Goal: Task Accomplishment & Management: Complete application form

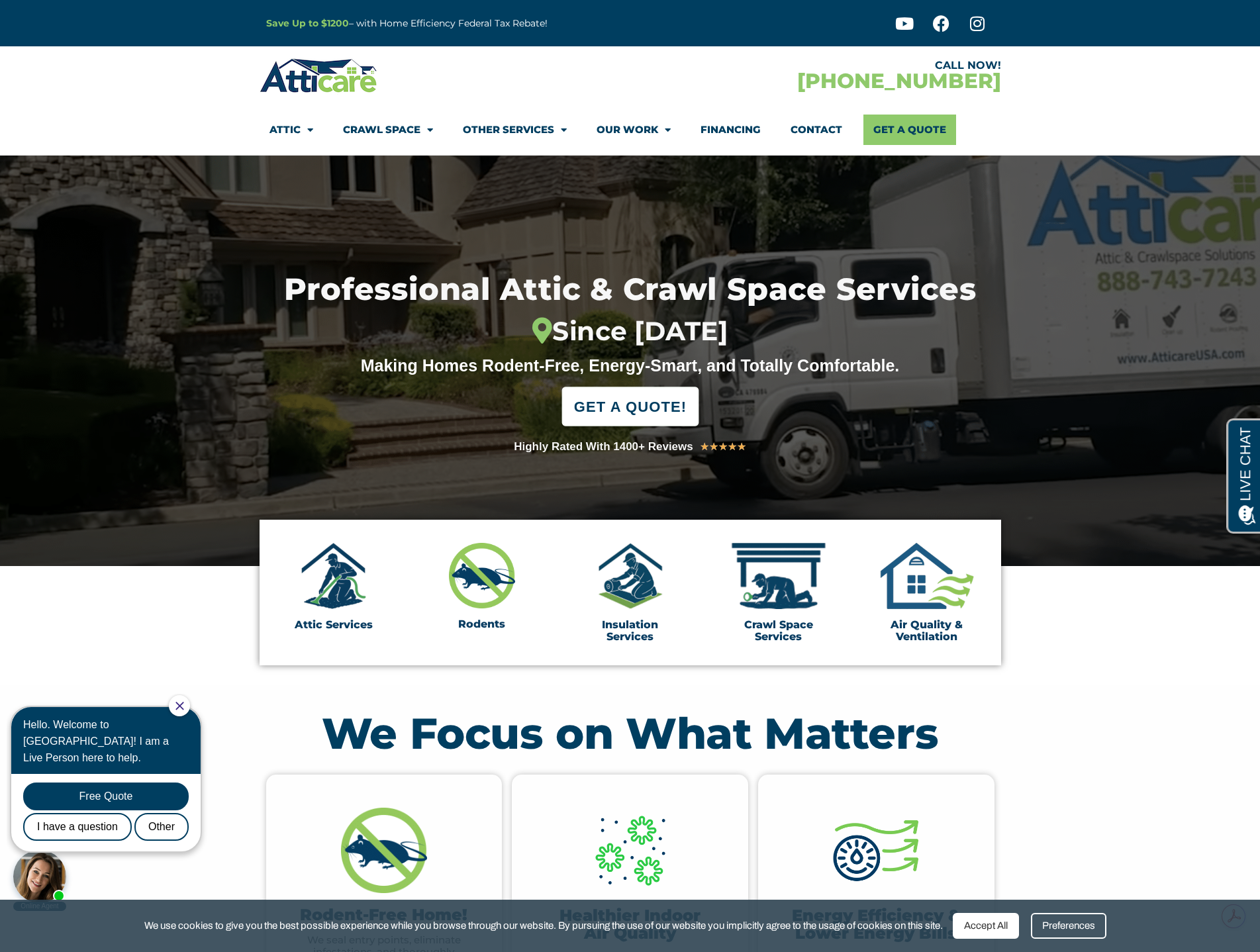
click at [669, 417] on span "GET A QUOTE!" at bounding box center [630, 407] width 113 height 29
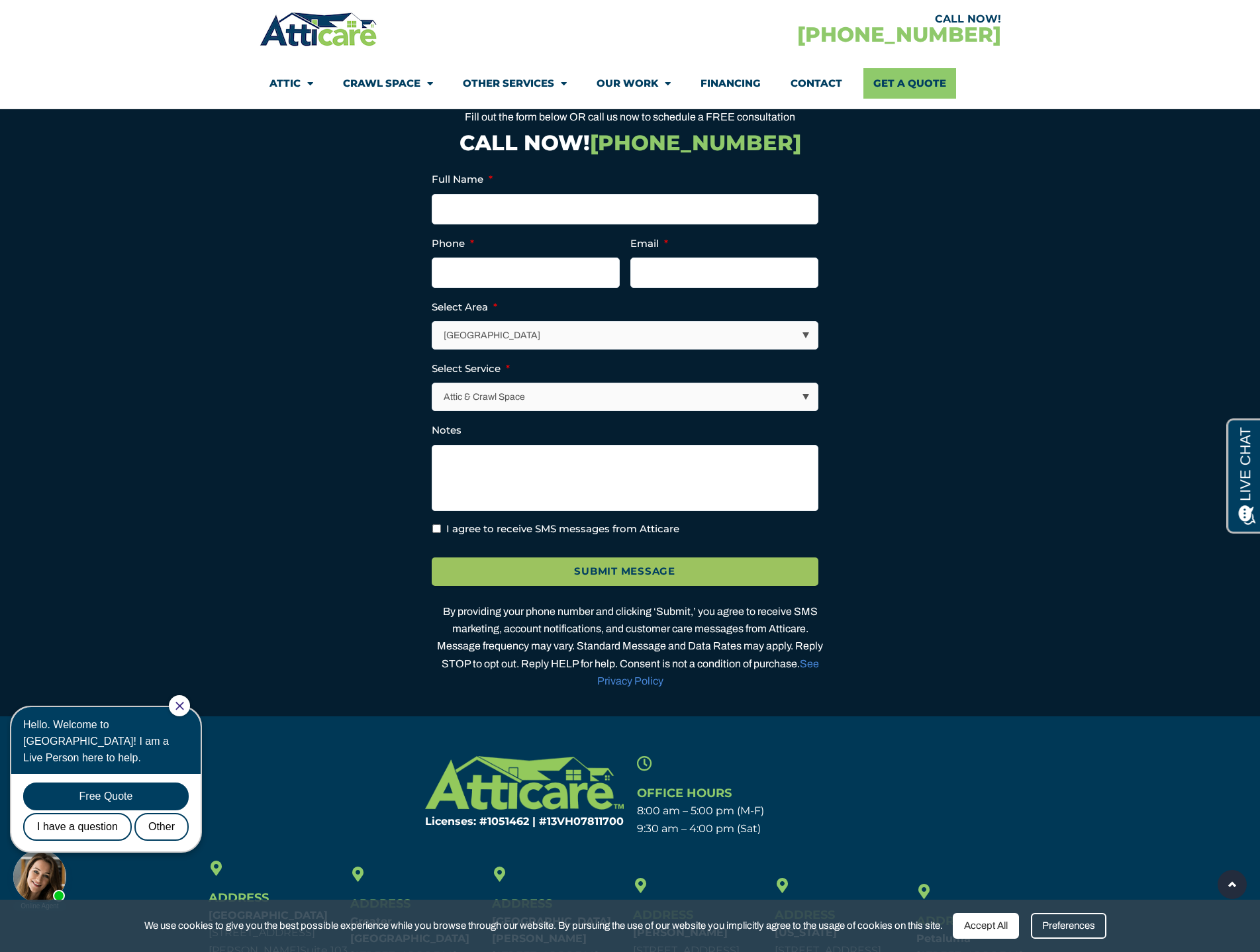
scroll to position [3679, 0]
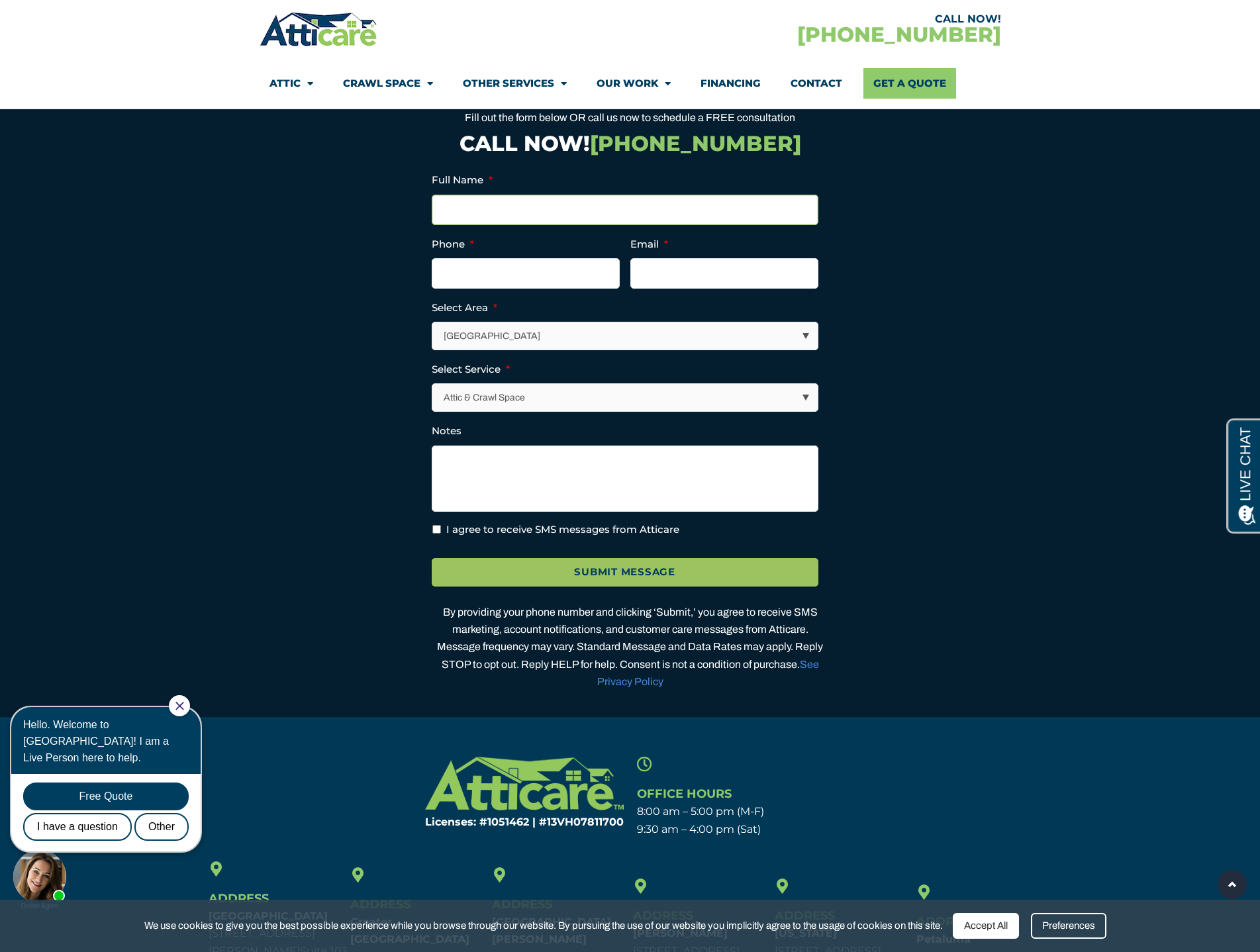
click at [514, 225] on input "Full Name *" at bounding box center [625, 210] width 386 height 30
type input "Bryant Phan"
type input "(714) 723-2037"
type input "bryphan@gmail.com"
click at [589, 349] on select "Los Angeles Area San Francisco Bay Area New Jersey / New York Area Other Areas" at bounding box center [625, 335] width 386 height 27
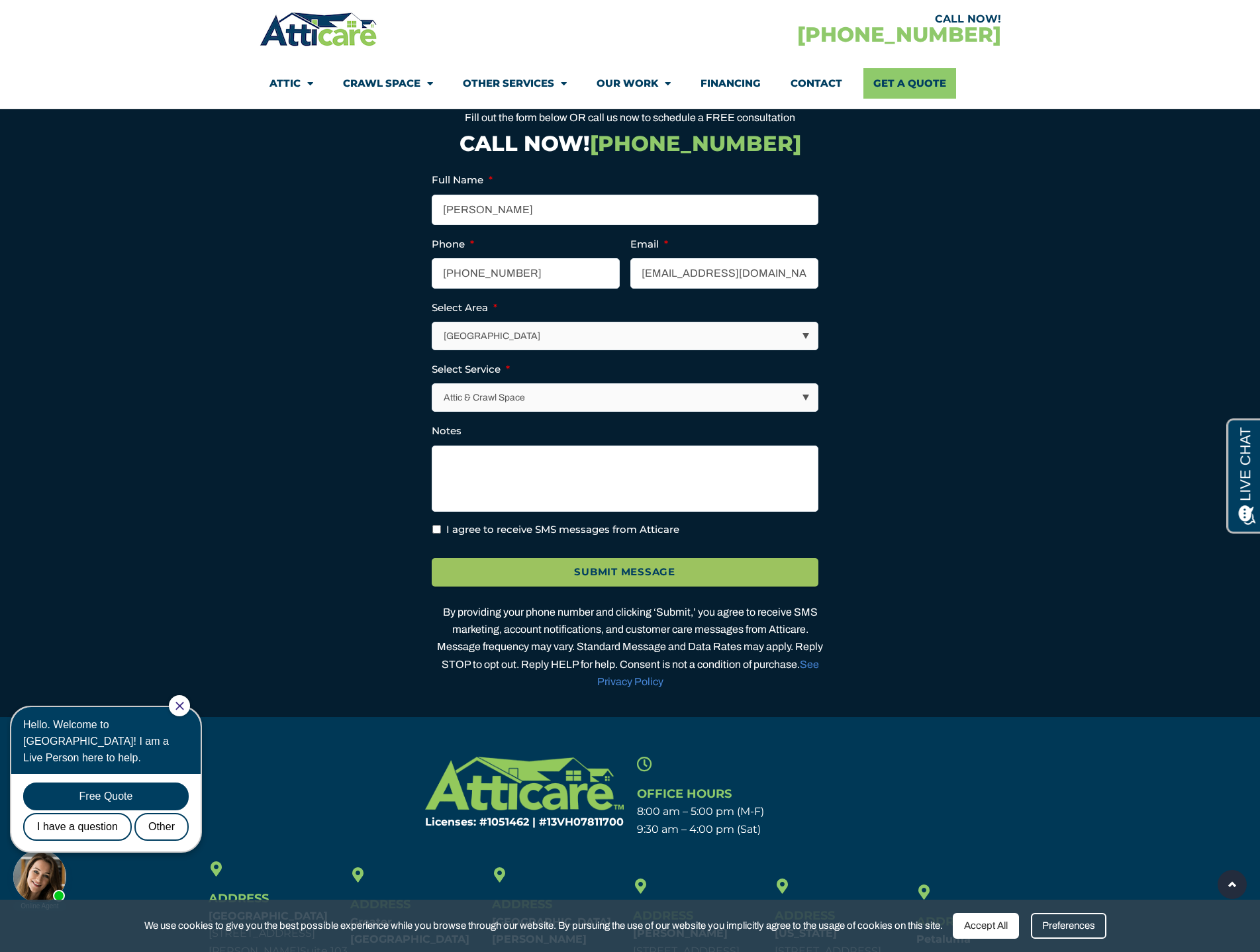
click at [433, 349] on select "Los Angeles Area San Francisco Bay Area New Jersey / New York Area Other Areas" at bounding box center [625, 335] width 386 height 27
click at [503, 411] on select "Attic & Crawl Space Insulation Roofing Solar Energy Other Services" at bounding box center [625, 397] width 386 height 27
click at [433, 411] on select "Attic & Crawl Space Insulation Roofing Solar Energy Other Services" at bounding box center [625, 397] width 386 height 27
click at [477, 512] on textarea "Notes" at bounding box center [625, 479] width 386 height 66
click at [510, 512] on textarea "Notes" at bounding box center [625, 479] width 386 height 66
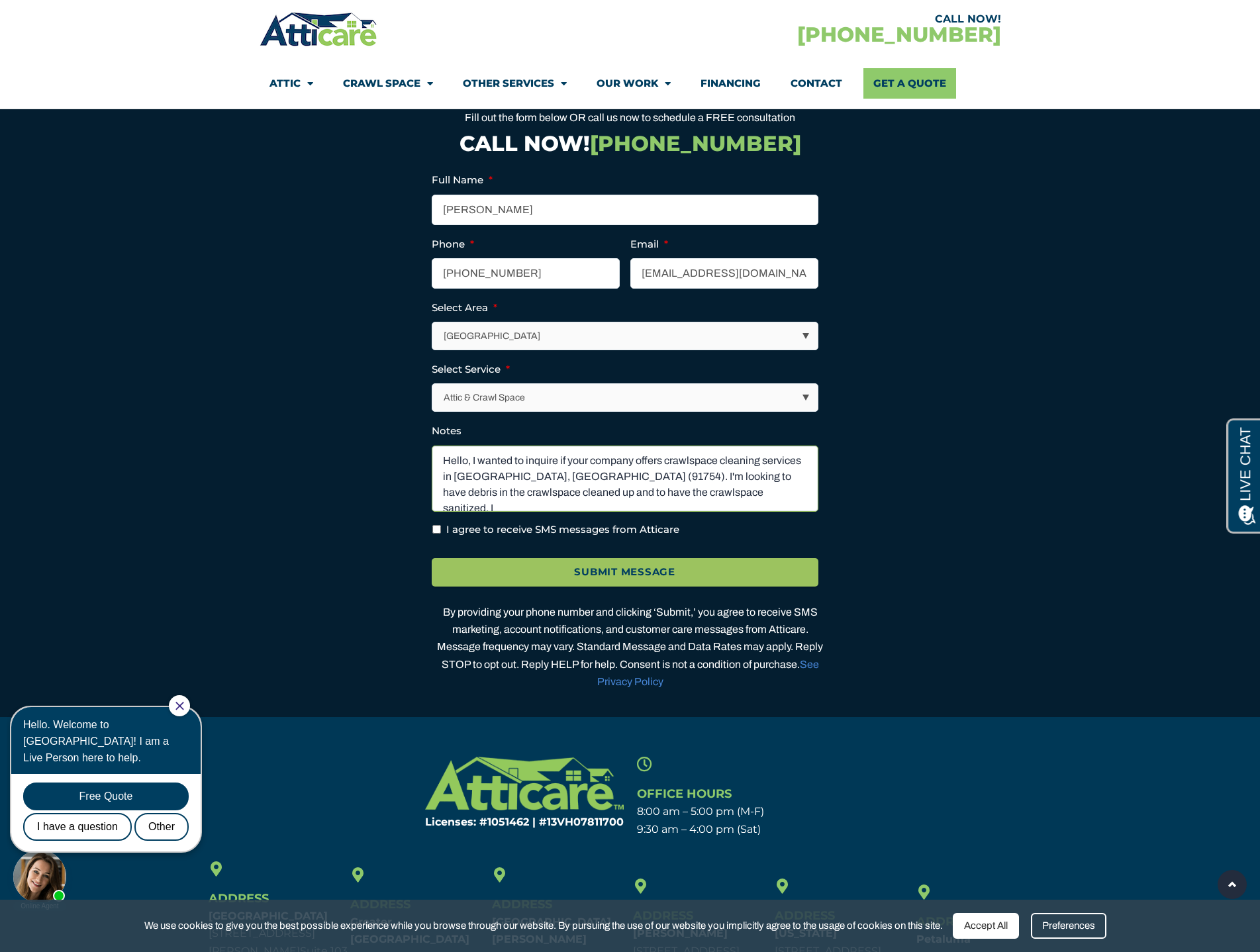
drag, startPoint x: 673, startPoint y: 512, endPoint x: 527, endPoint y: 500, distance: 146.5
click at [527, 500] on textarea "Hello, I wanted to inquire if your company offers crawlspace cleaning services …" at bounding box center [625, 479] width 386 height 66
click at [682, 498] on textarea "Hello, I wanted to obtain an updated estimate for cleaning debris in the crawls…" at bounding box center [625, 479] width 386 height 66
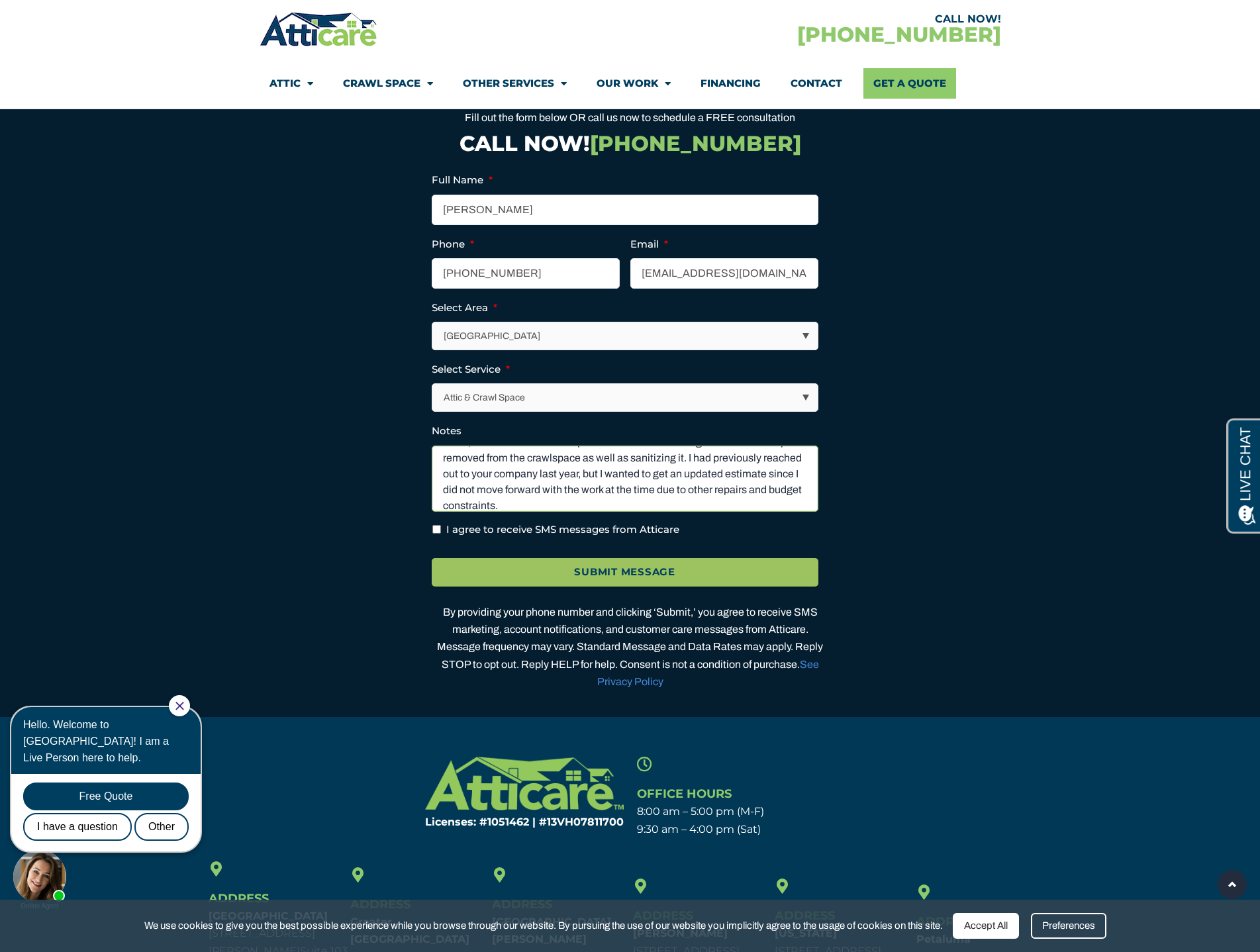
type textarea "Hello, I wanted to obtain an updated estimate for having debris cleaned up and …"
click at [630, 572] on form "X/Twitter This field is for validation purposes and should be left unchanged. F…" at bounding box center [630, 382] width 397 height 421
click at [615, 537] on label "I agree to receive SMS messages from Atticare" at bounding box center [563, 529] width 233 height 15
click at [441, 534] on input "I agree to receive SMS messages from Atticare" at bounding box center [436, 529] width 9 height 9
click at [615, 537] on label "I agree to receive SMS messages from Atticare" at bounding box center [566, 529] width 240 height 15
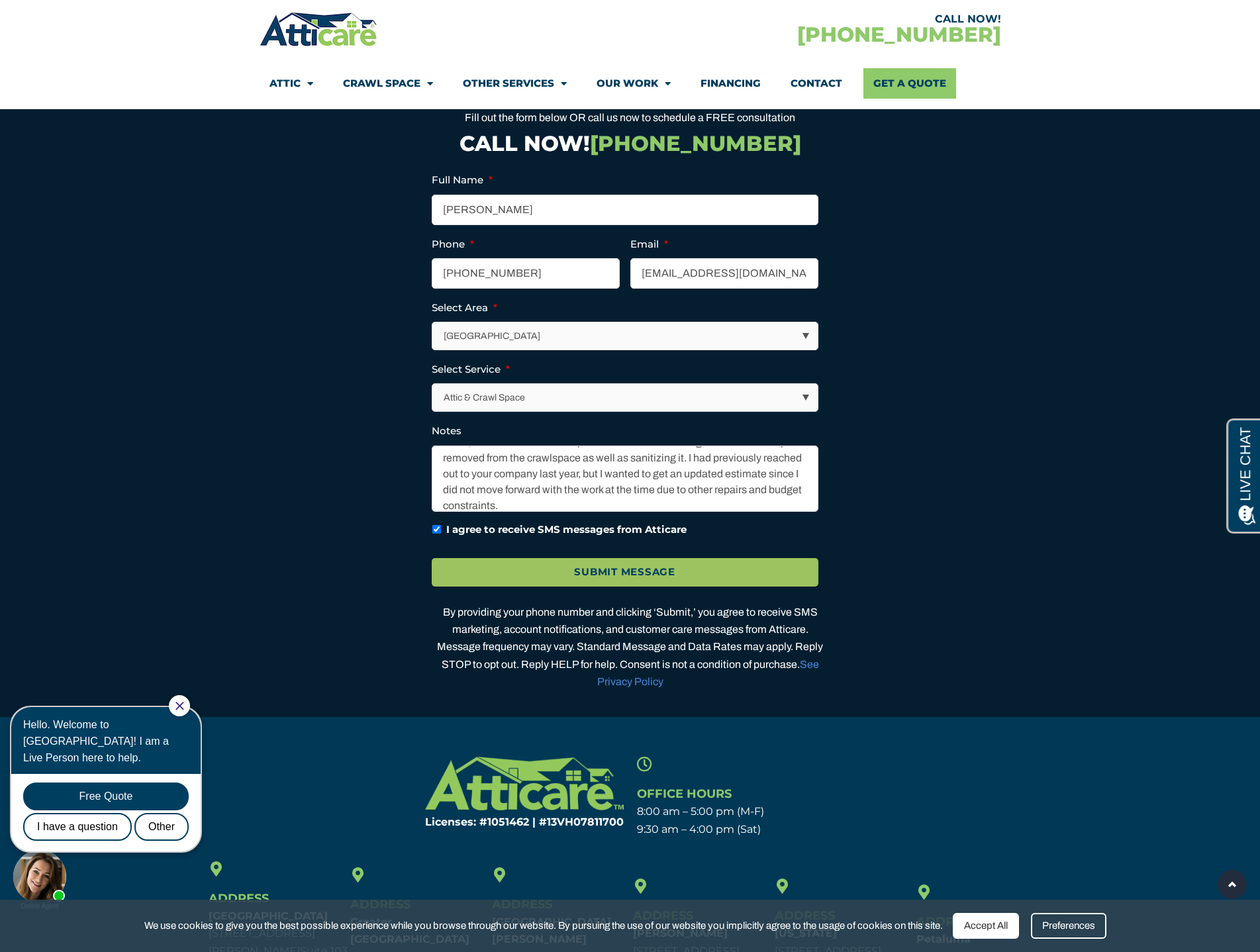
click at [441, 534] on input "I agree to receive SMS messages from Atticare" at bounding box center [436, 529] width 9 height 9
checkbox input "false"
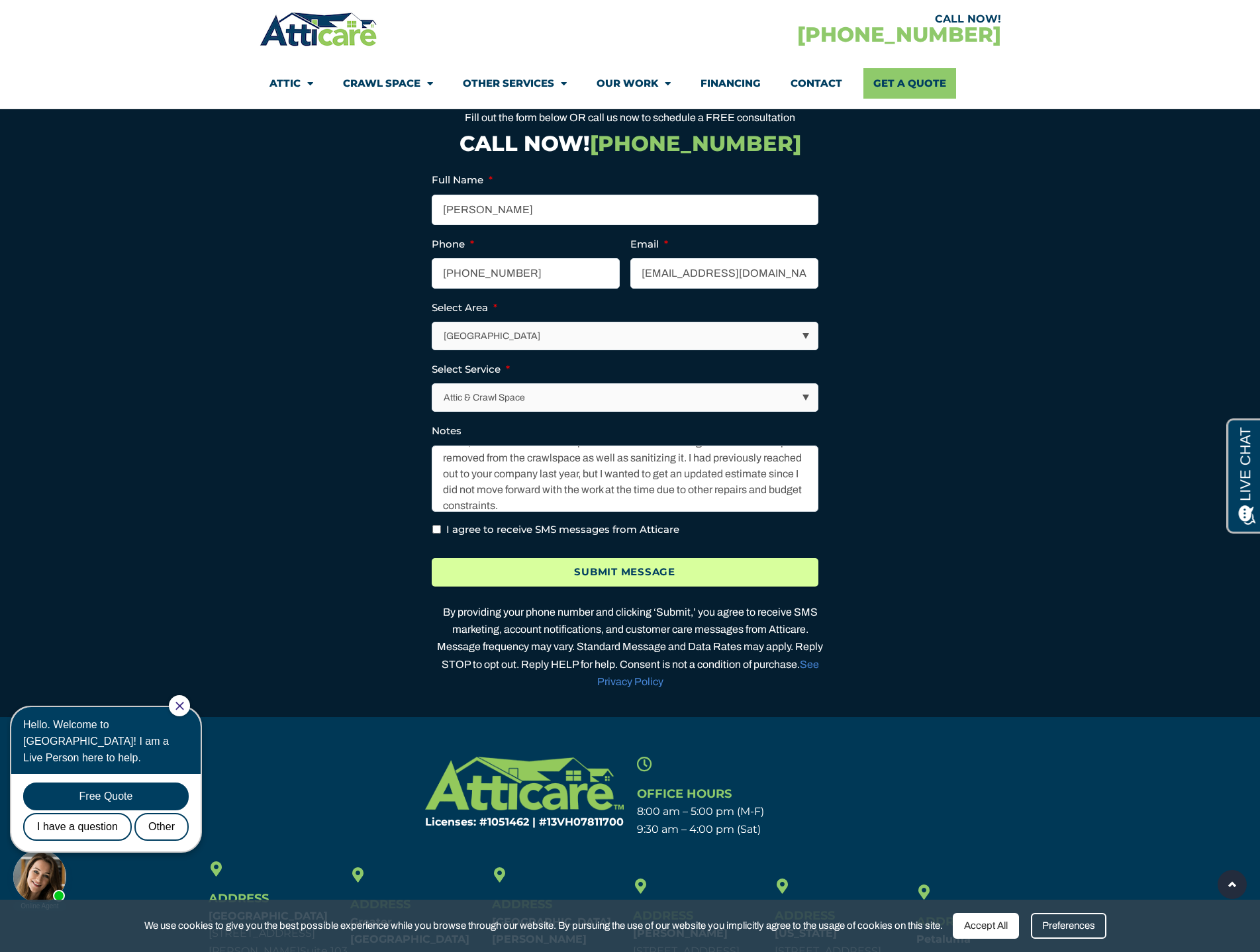
click at [635, 587] on input "Submit Message" at bounding box center [625, 572] width 386 height 28
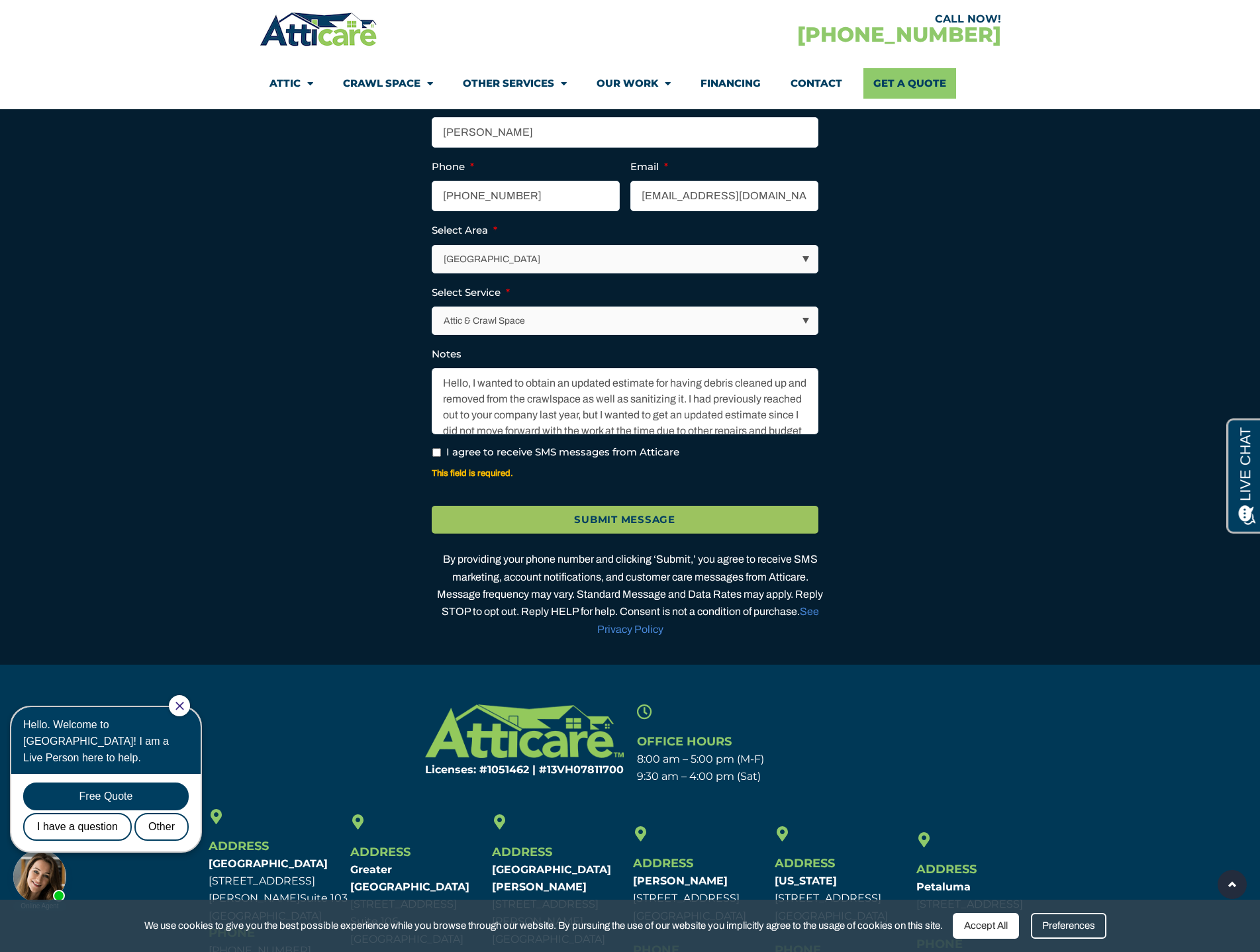
scroll to position [0, 0]
click at [606, 460] on label "I agree to receive SMS messages from Atticare" at bounding box center [563, 452] width 233 height 15
click at [441, 457] on input "I agree to receive SMS messages from Atticare" at bounding box center [436, 452] width 9 height 9
checkbox input "true"
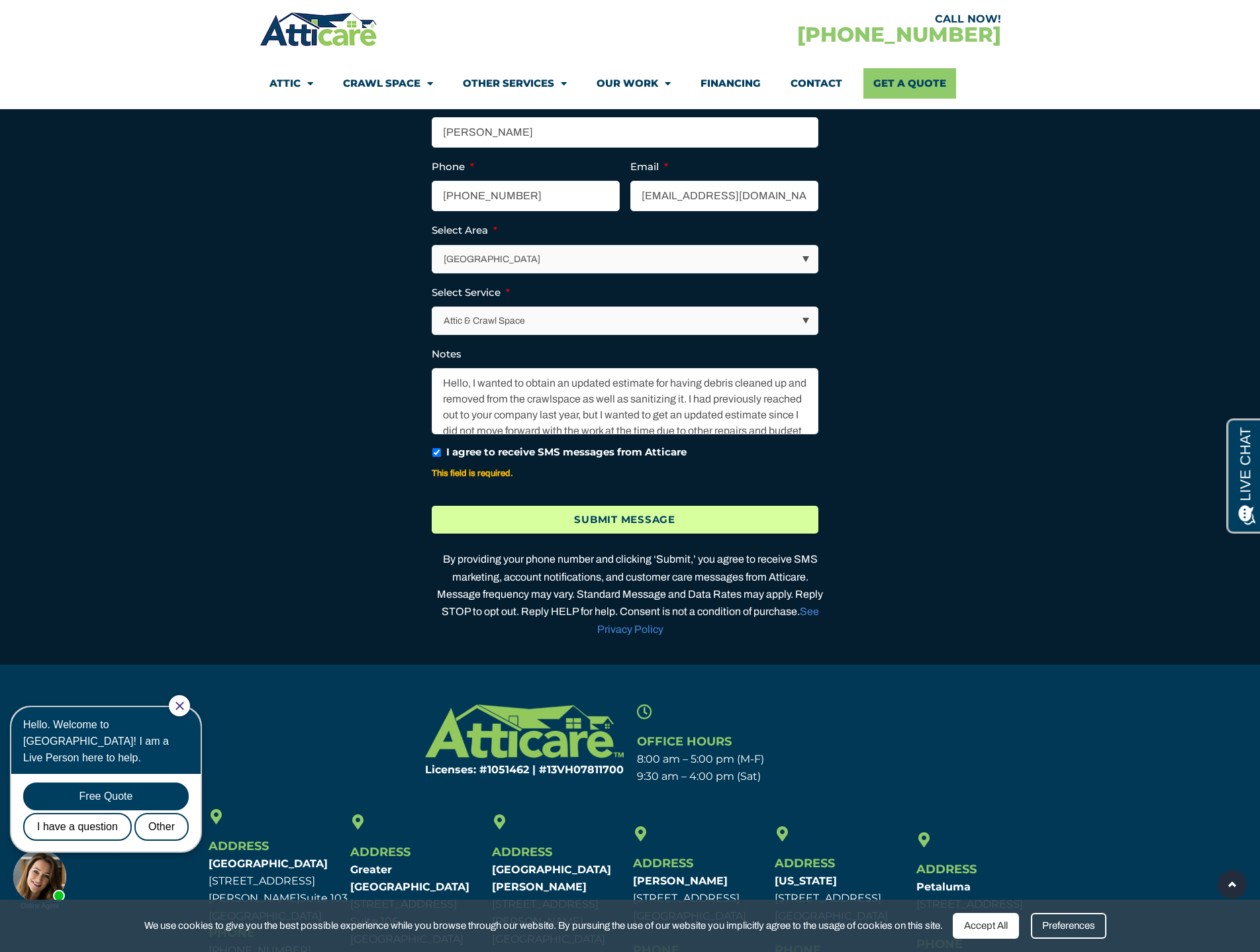
click at [630, 534] on input "Submit Message" at bounding box center [625, 520] width 386 height 28
